Goal: Task Accomplishment & Management: Use online tool/utility

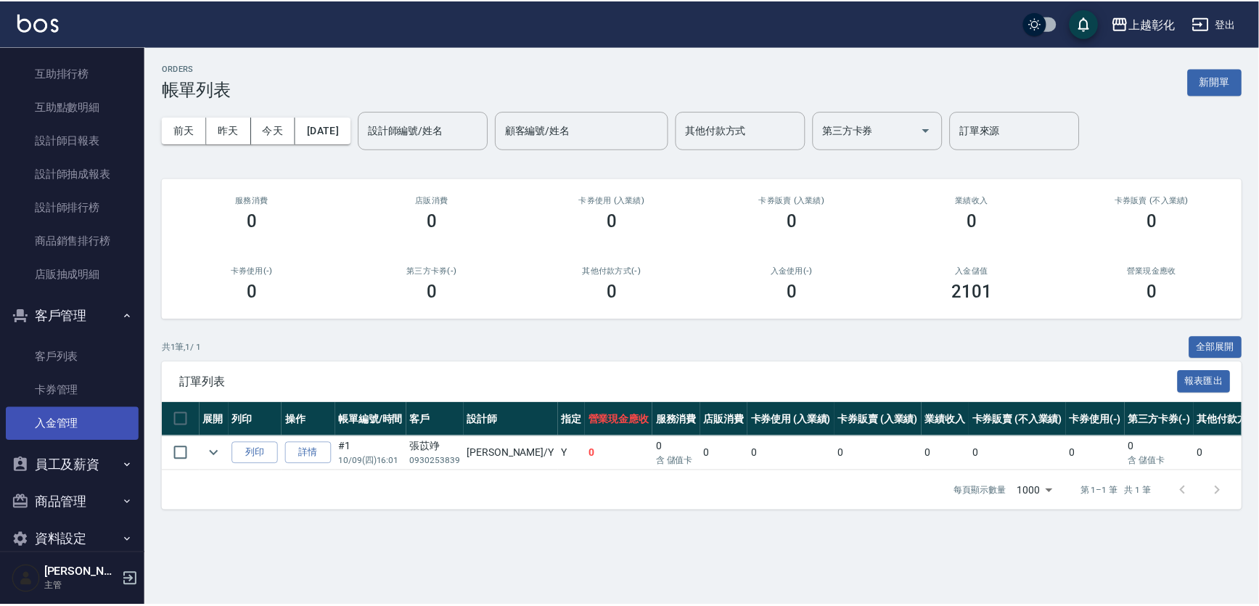
scroll to position [462, 0]
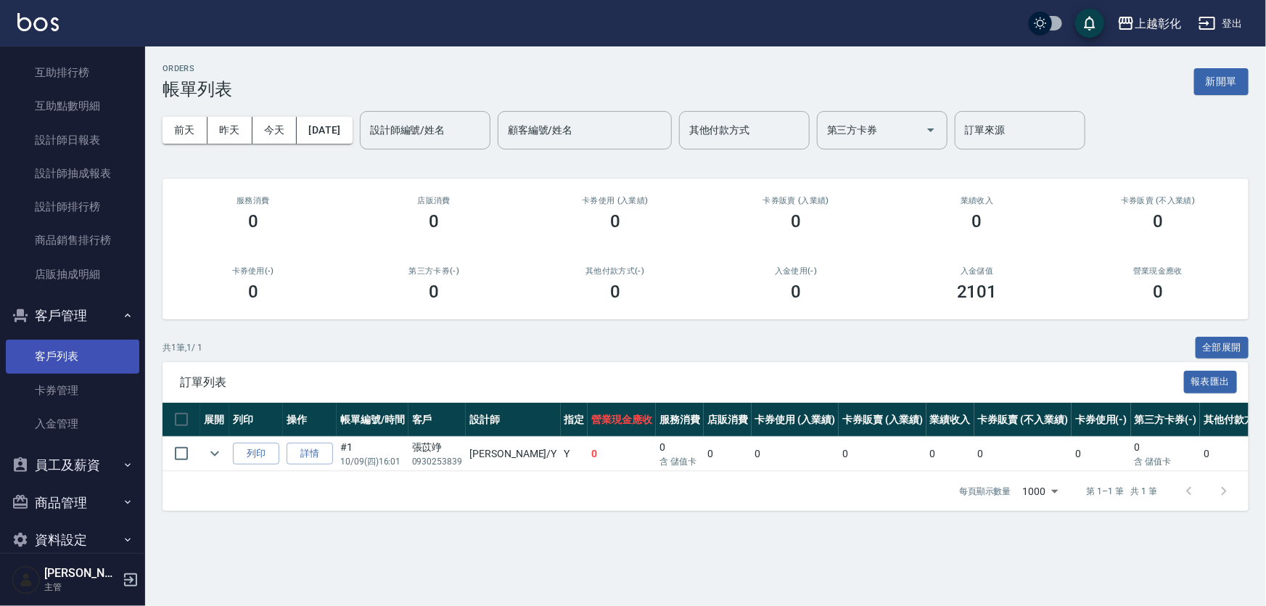
click at [84, 363] on link "客戶列表" at bounding box center [73, 356] width 134 height 33
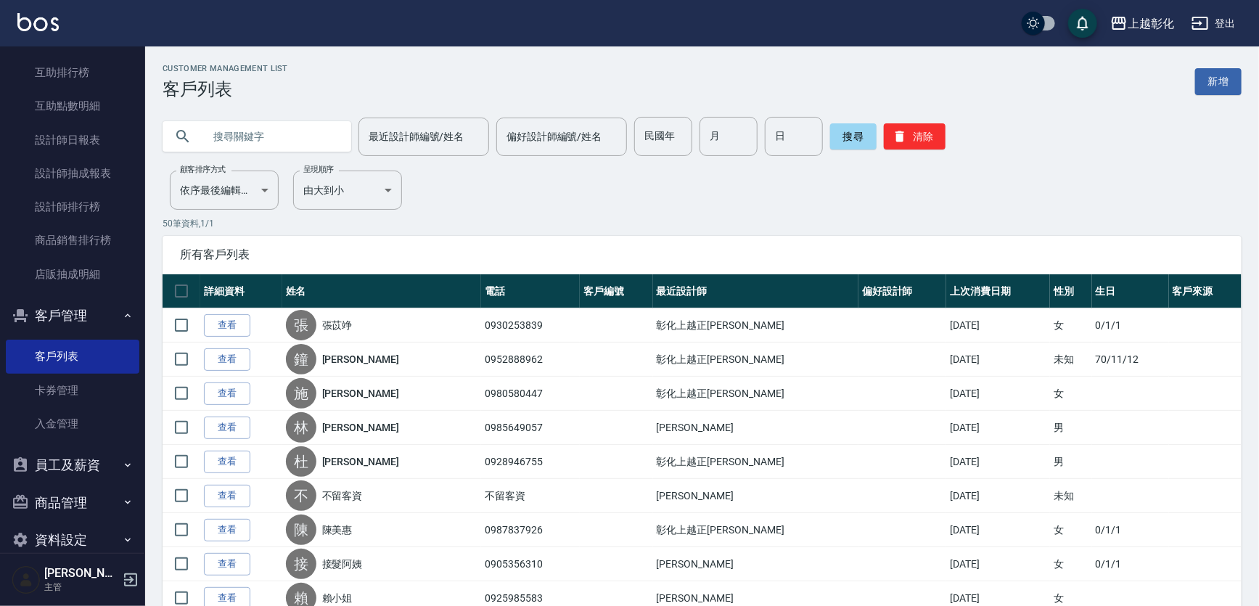
click at [279, 139] on input "text" at bounding box center [271, 136] width 136 height 39
type input "0973559"
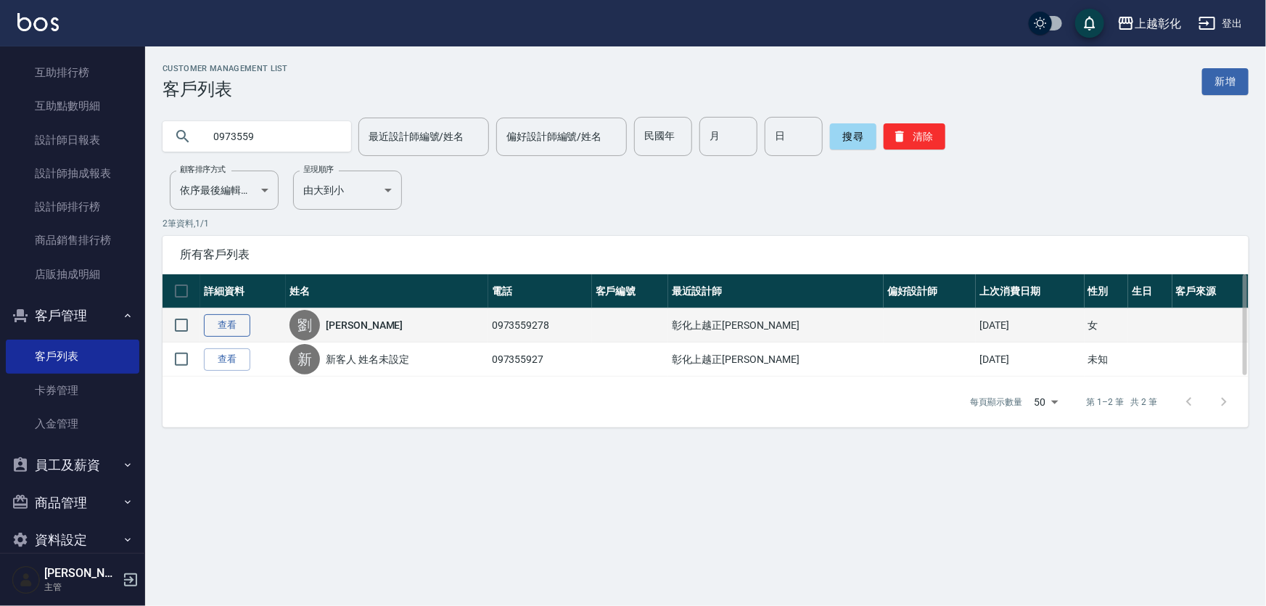
click at [214, 326] on link "查看" at bounding box center [227, 325] width 46 height 22
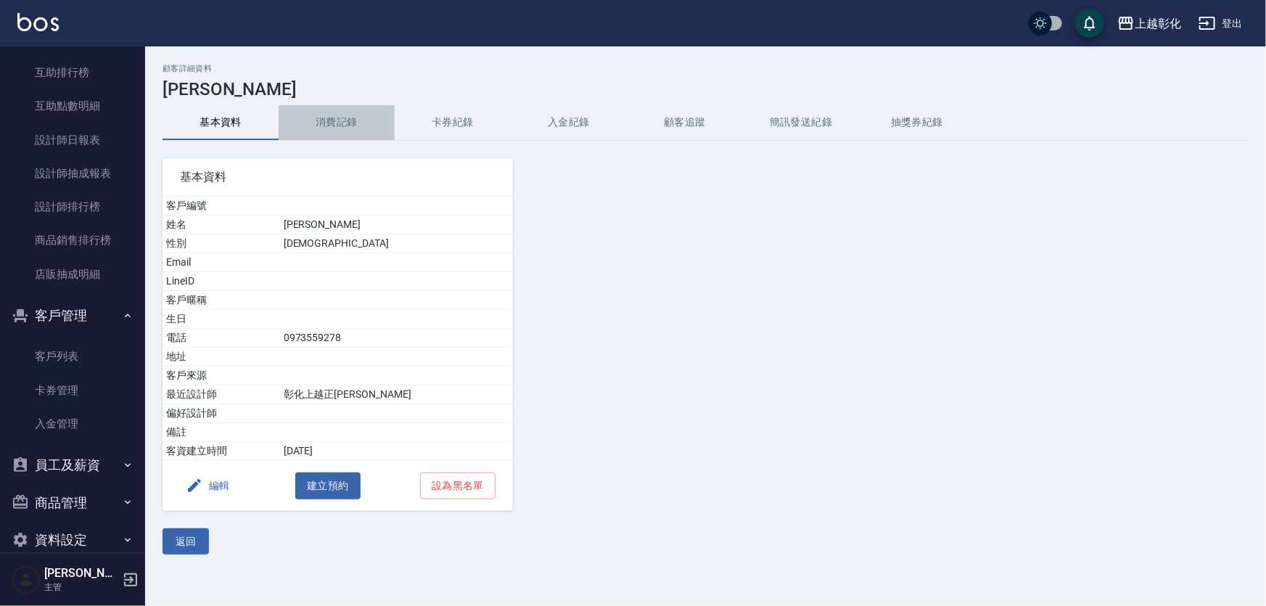
click at [367, 122] on button "消費記錄" at bounding box center [337, 122] width 116 height 35
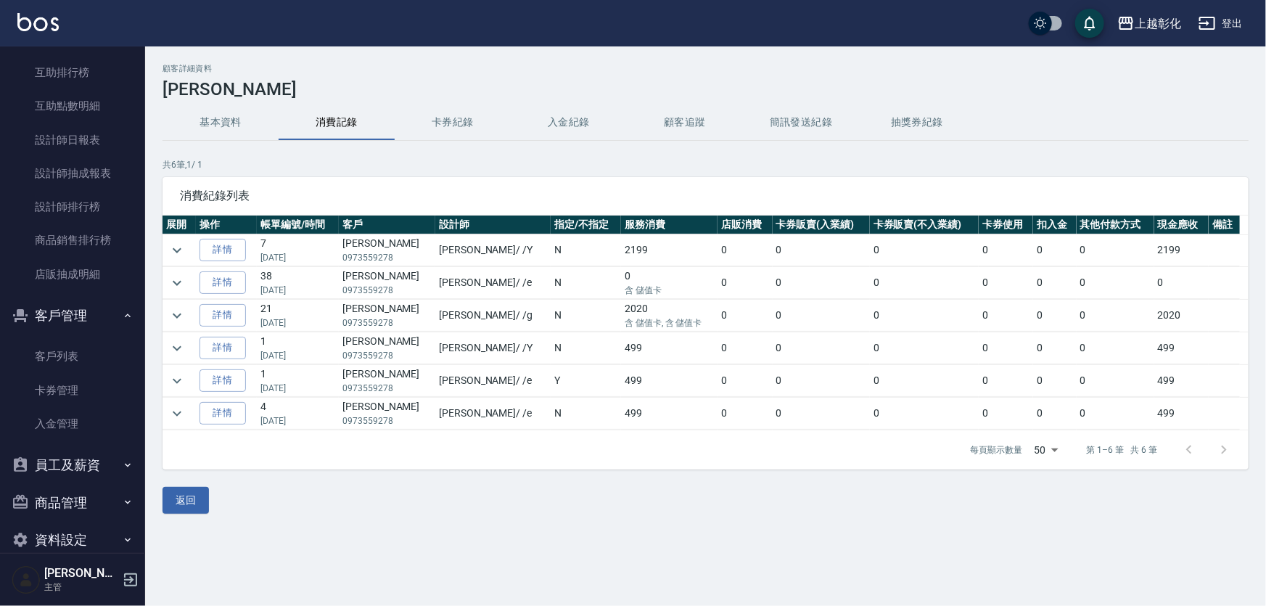
click at [437, 111] on button "卡券紀錄" at bounding box center [453, 122] width 116 height 35
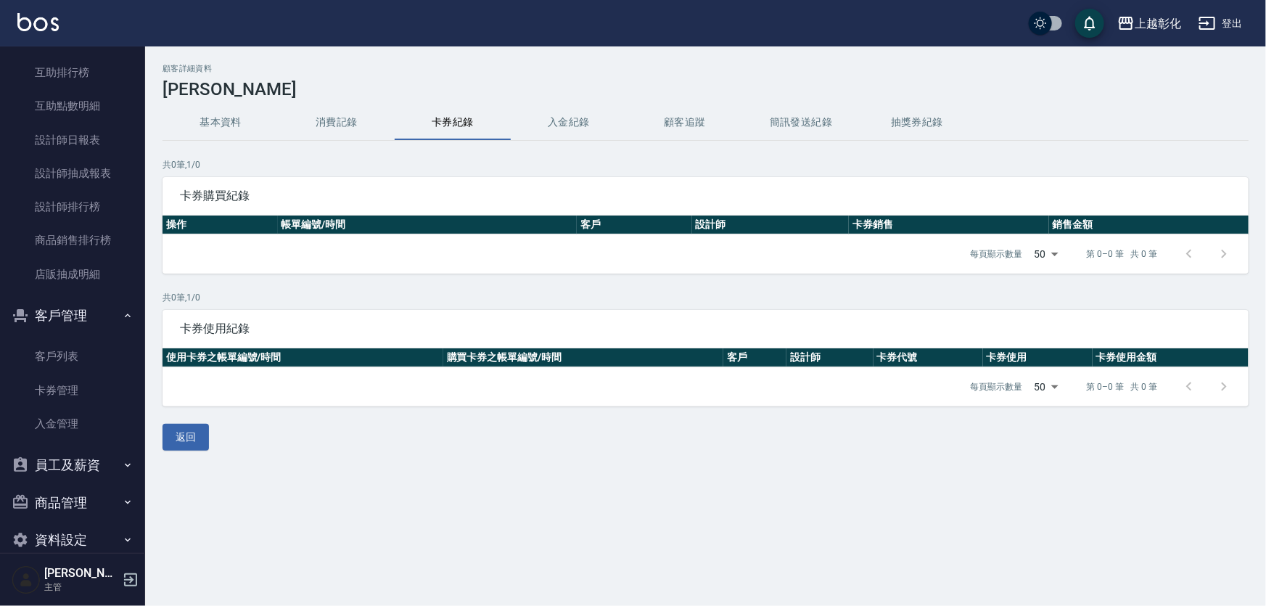
click at [584, 123] on button "入金紀錄" at bounding box center [569, 122] width 116 height 35
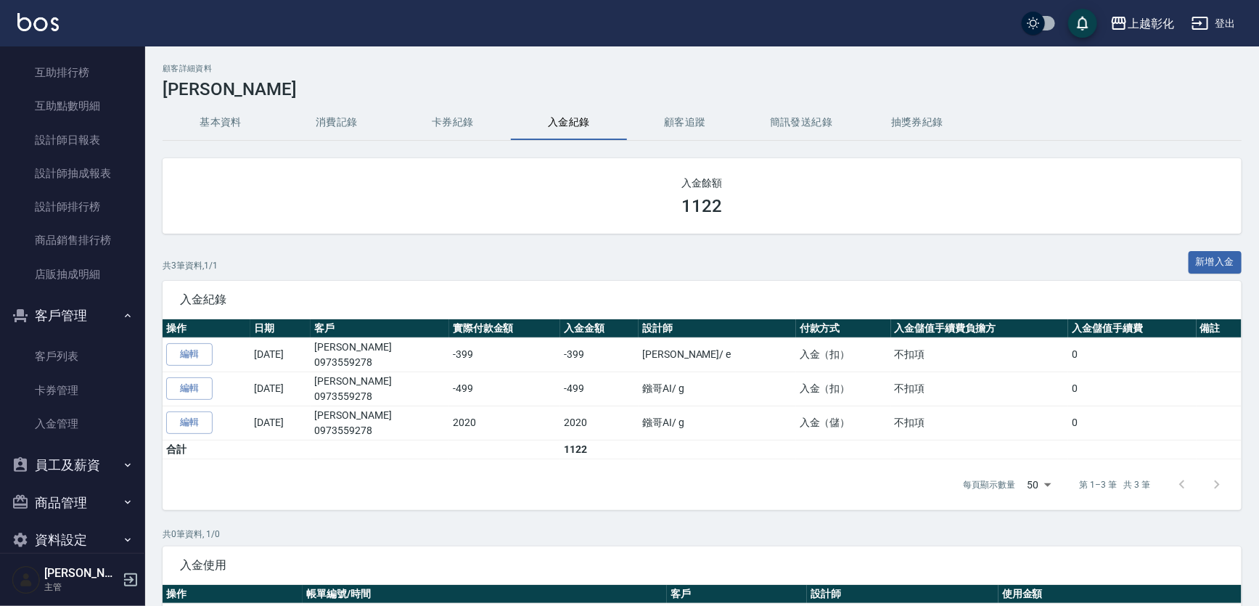
click at [1211, 261] on button "新增入金" at bounding box center [1216, 262] width 54 height 22
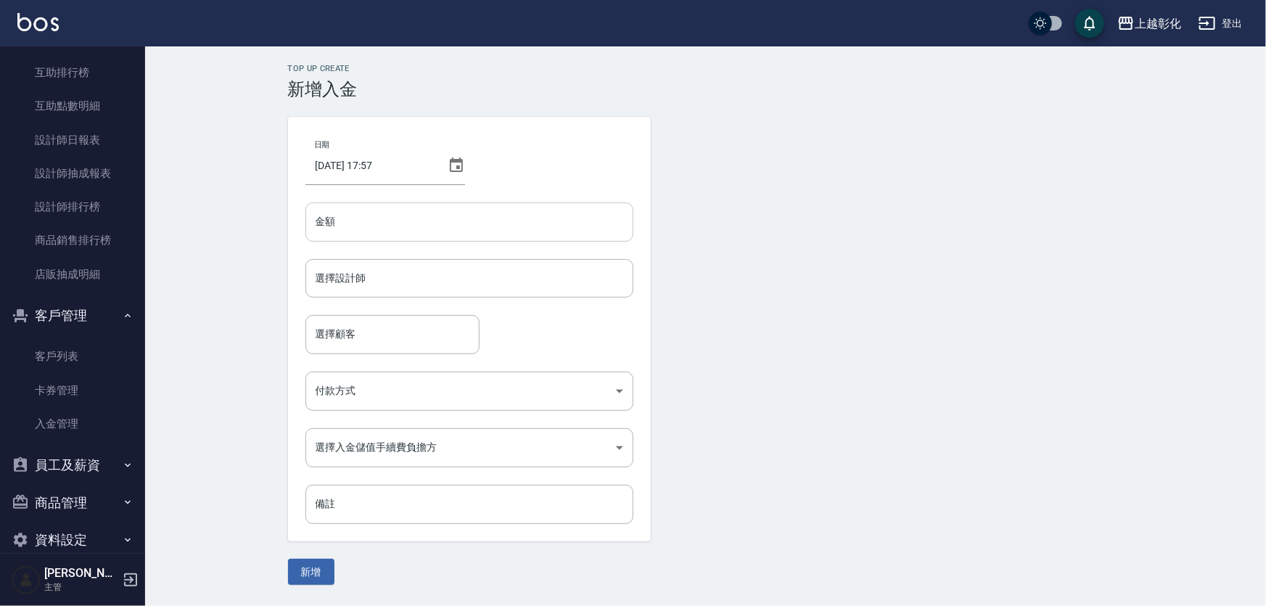
click at [453, 223] on input "金額" at bounding box center [470, 221] width 328 height 39
type input "-1"
type input "-499"
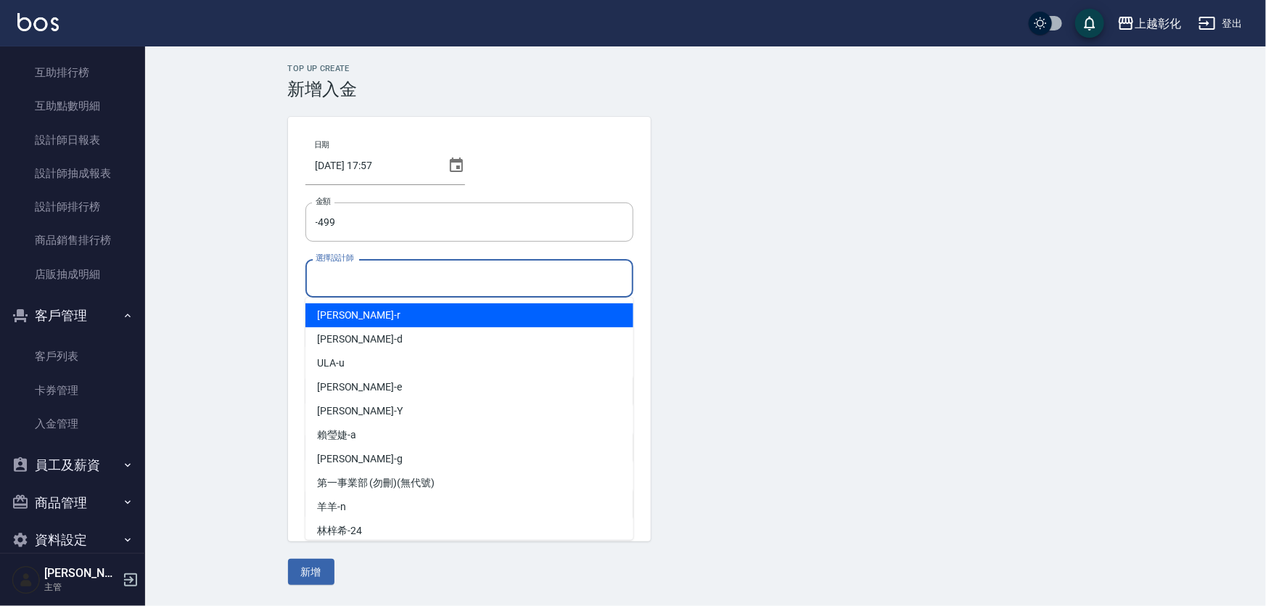
click at [414, 277] on input "選擇設計師" at bounding box center [469, 278] width 315 height 25
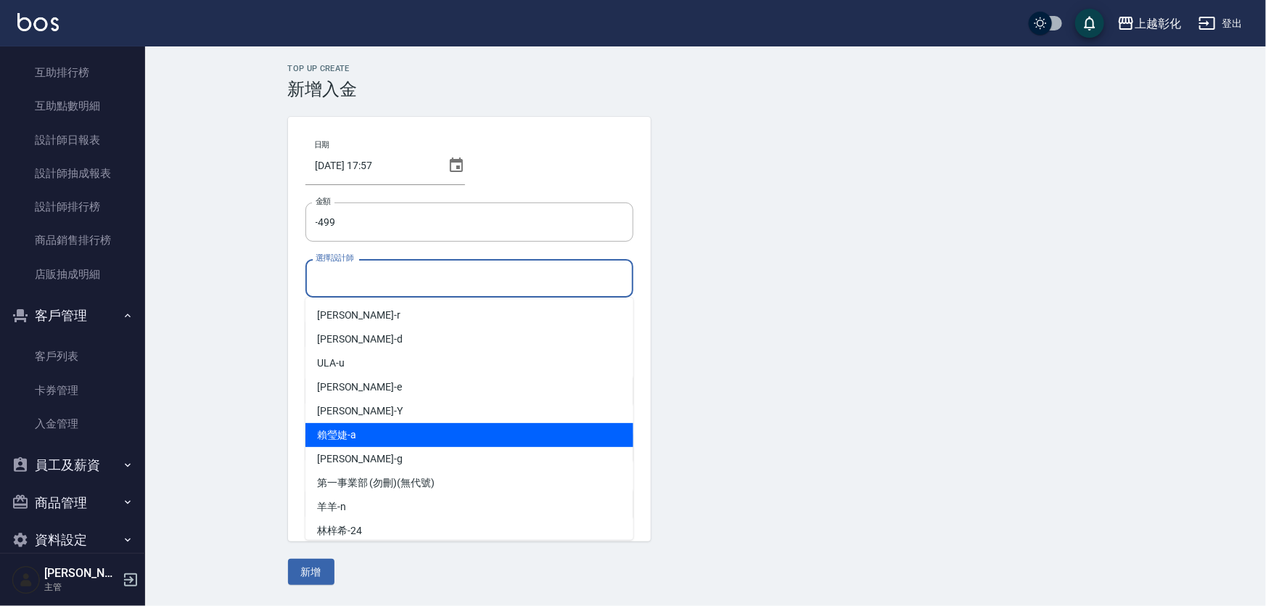
click at [408, 441] on div "賴瑩婕 -a" at bounding box center [470, 435] width 328 height 24
type input "賴瑩婕-a"
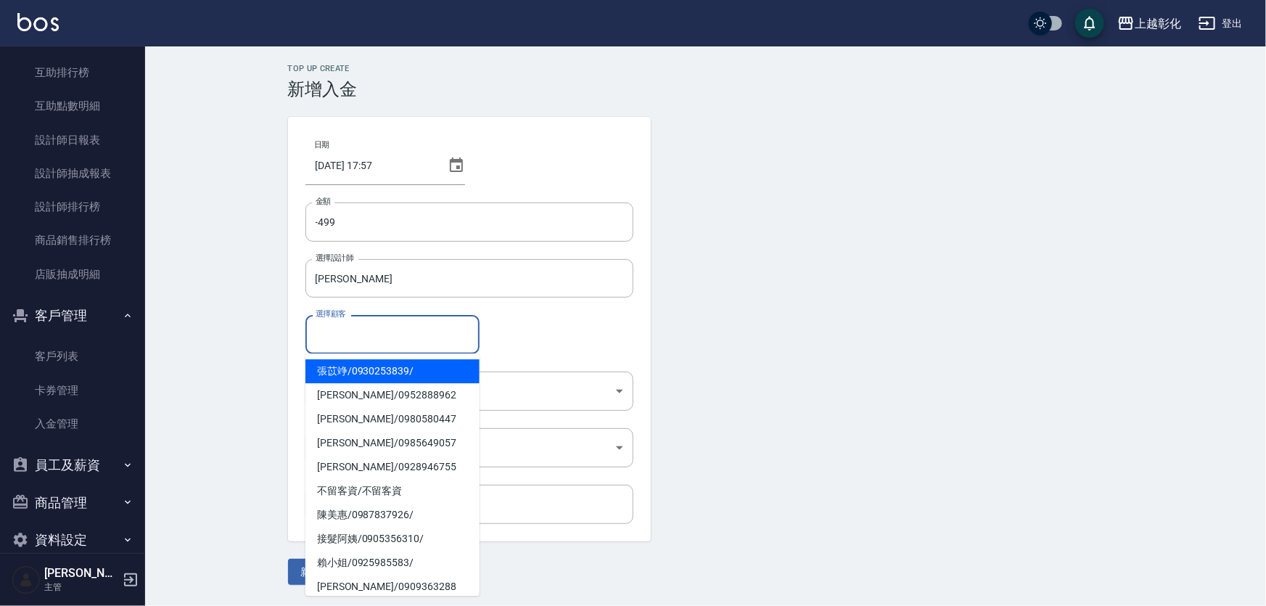
click at [360, 326] on input "選擇顧客" at bounding box center [392, 334] width 161 height 25
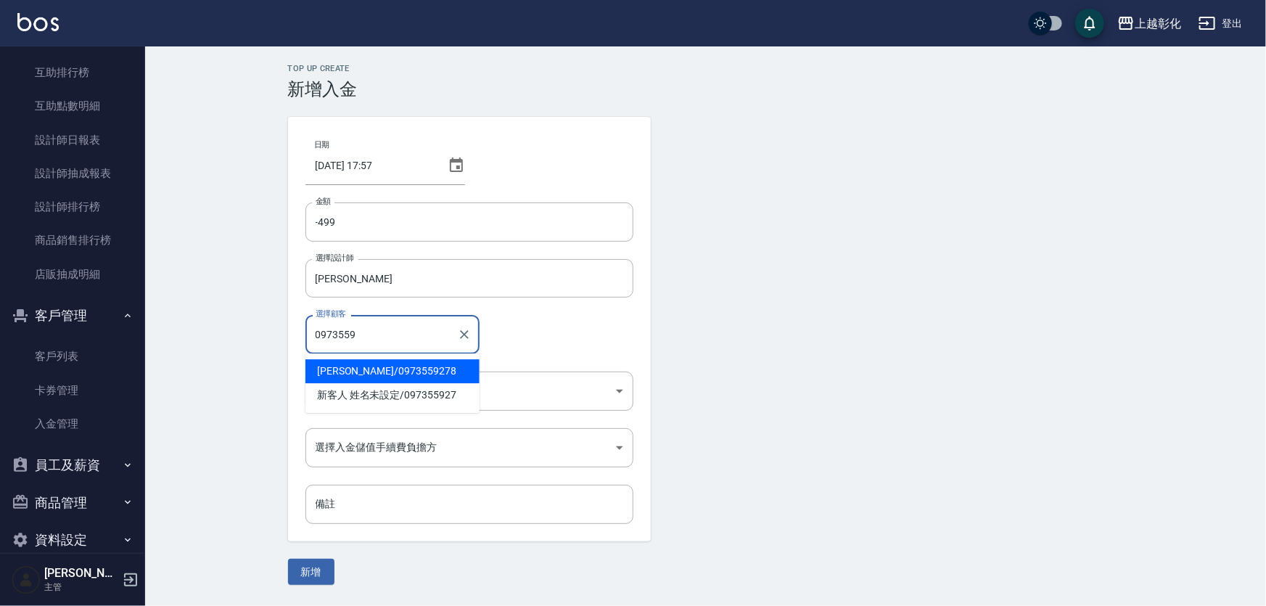
click at [380, 369] on span "劉采鑫 / 0973559278" at bounding box center [393, 371] width 174 height 24
type input "劉采鑫/0973559278"
click at [374, 385] on body "上越彰化 登出 櫃檯作業 打帳單 帳單列表 現金收支登錄 材料自購登錄 每日結帳 排班表 現場電腦打卡 預約管理 預約管理 單日預約紀錄 單週預約紀錄 報表及…" at bounding box center [633, 303] width 1266 height 606
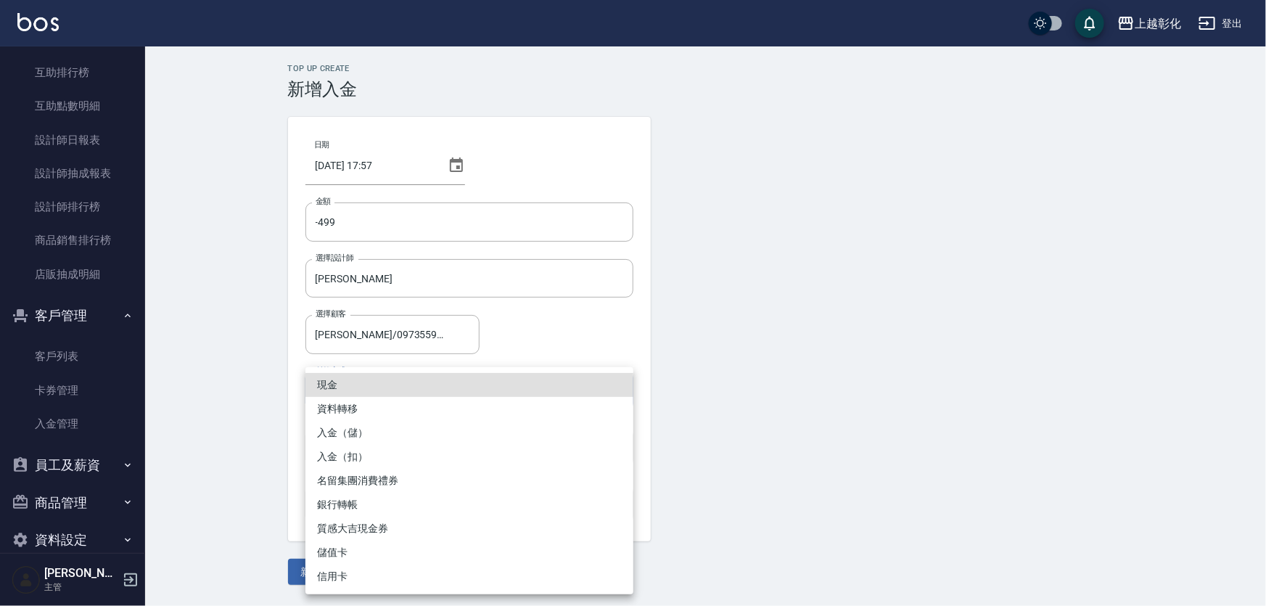
click at [361, 453] on li "入金（扣）" at bounding box center [470, 457] width 328 height 24
type input "入金（扣）"
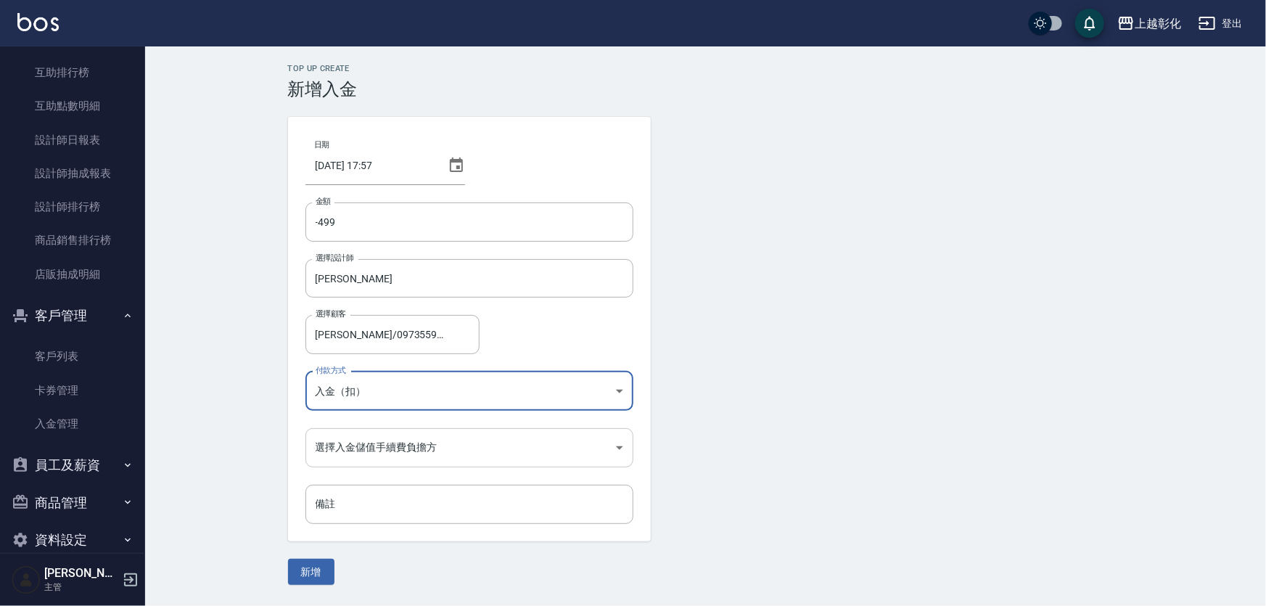
click at [369, 438] on body "上越彰化 登出 櫃檯作業 打帳單 帳單列表 現金收支登錄 材料自購登錄 每日結帳 排班表 現場電腦打卡 預約管理 預約管理 單日預約紀錄 單週預約紀錄 報表及…" at bounding box center [633, 303] width 1266 height 606
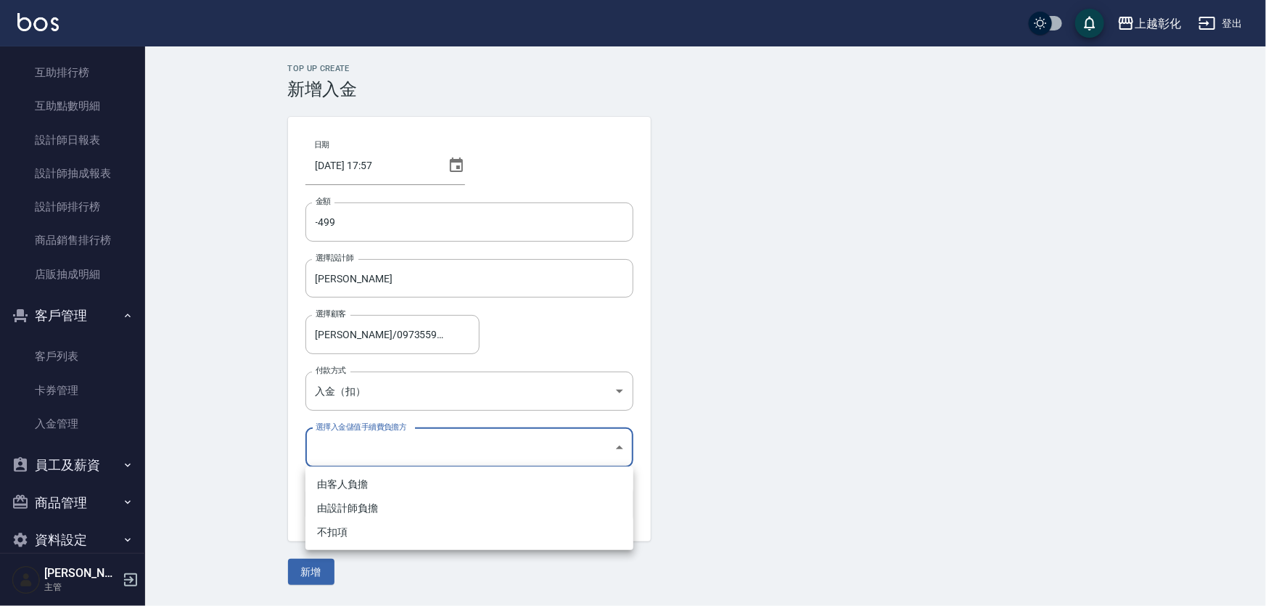
click at [354, 533] on li "不扣項" at bounding box center [470, 532] width 328 height 24
type input "WITHOUTHANDLINGFEE"
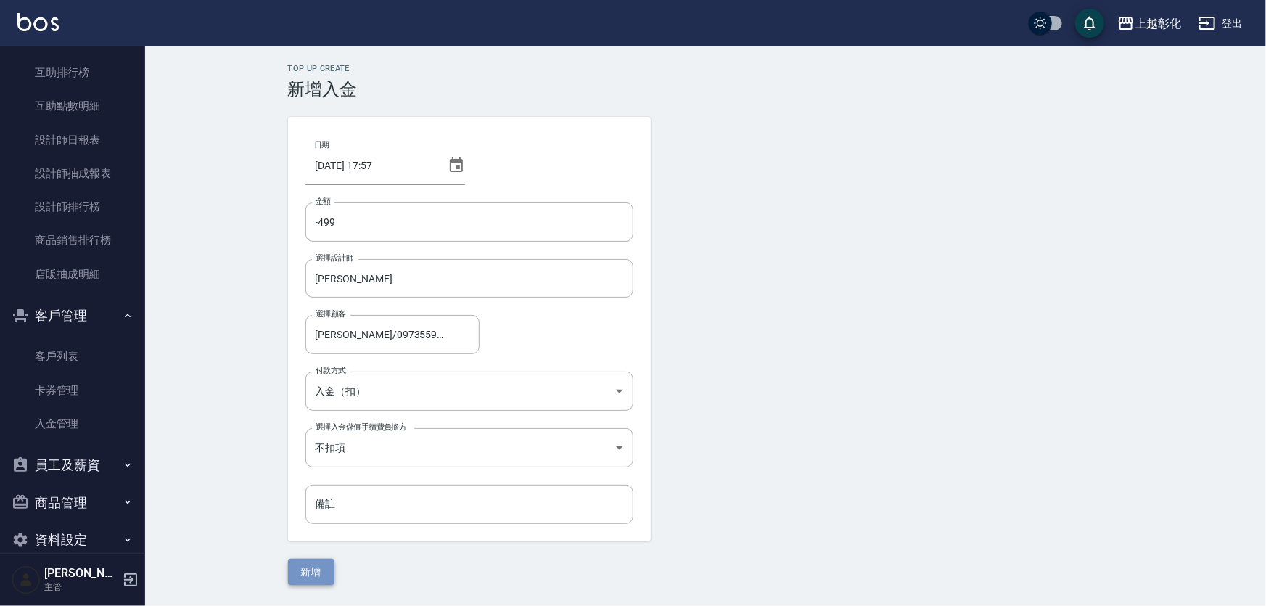
click at [308, 567] on button "新增" at bounding box center [311, 572] width 46 height 27
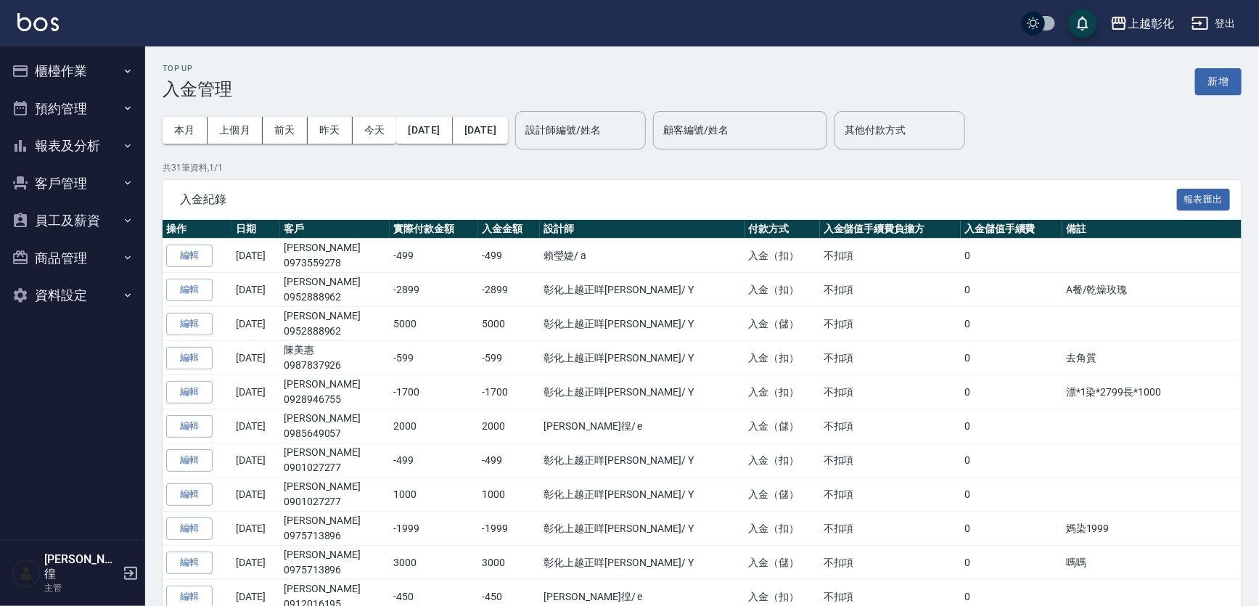
click at [110, 179] on button "客戶管理" at bounding box center [73, 184] width 134 height 38
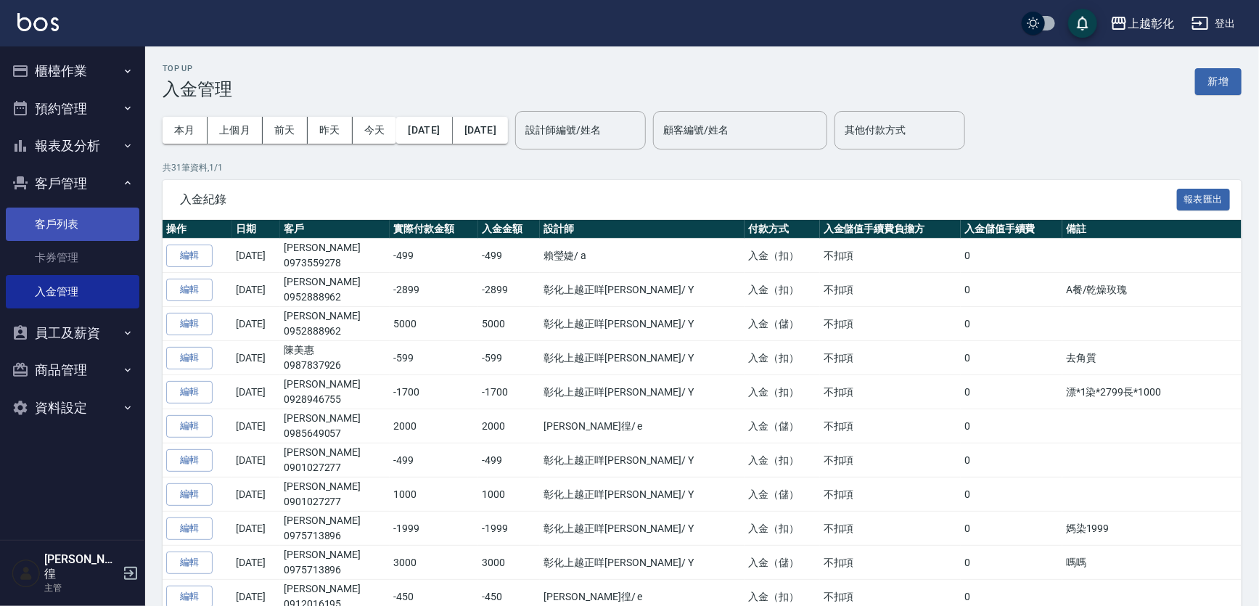
click at [81, 234] on link "客戶列表" at bounding box center [73, 224] width 134 height 33
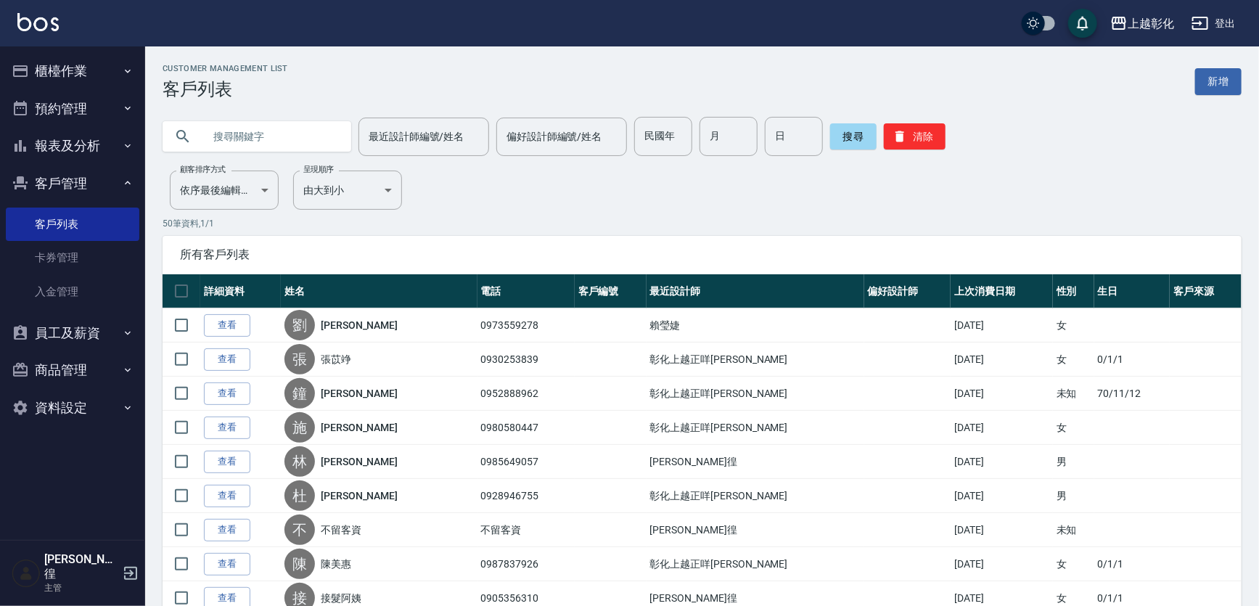
click at [238, 319] on link "查看" at bounding box center [227, 325] width 46 height 22
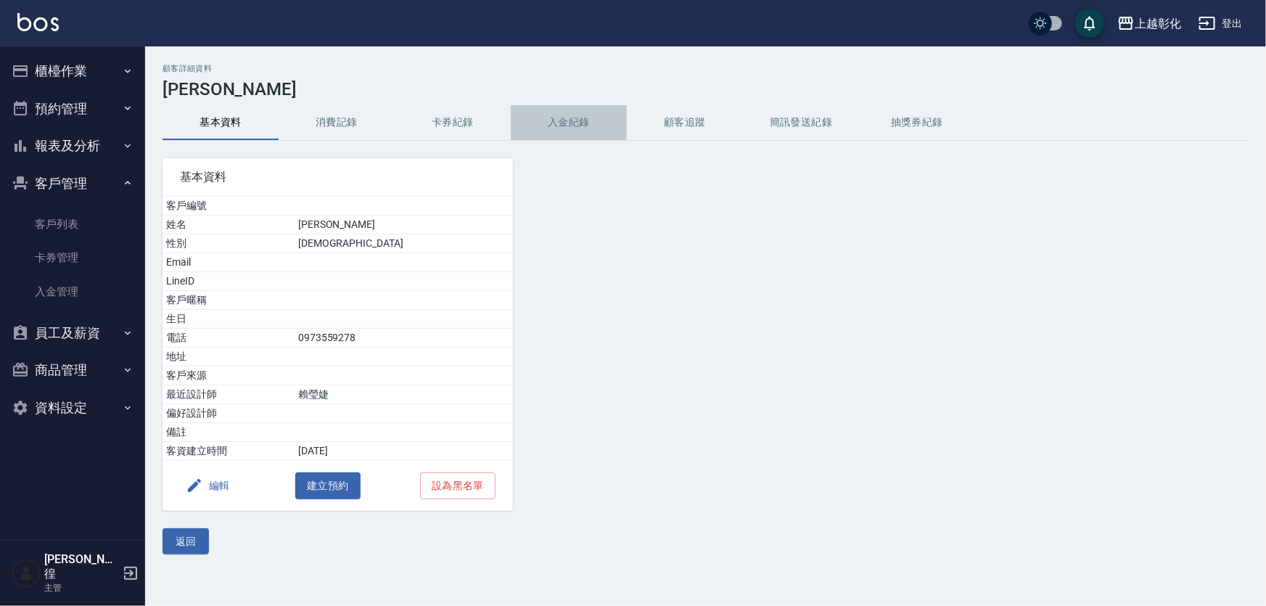
click at [566, 120] on button "入金紀錄" at bounding box center [569, 122] width 116 height 35
